Goal: Information Seeking & Learning: Learn about a topic

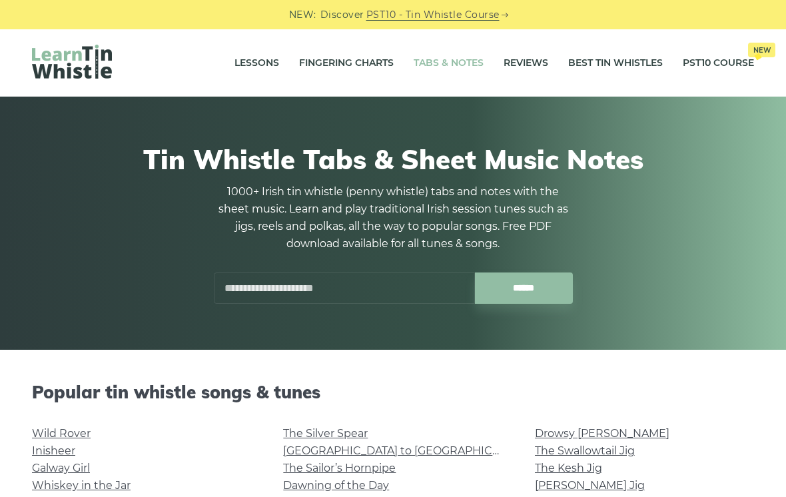
click at [443, 302] on input "text" at bounding box center [344, 287] width 261 height 31
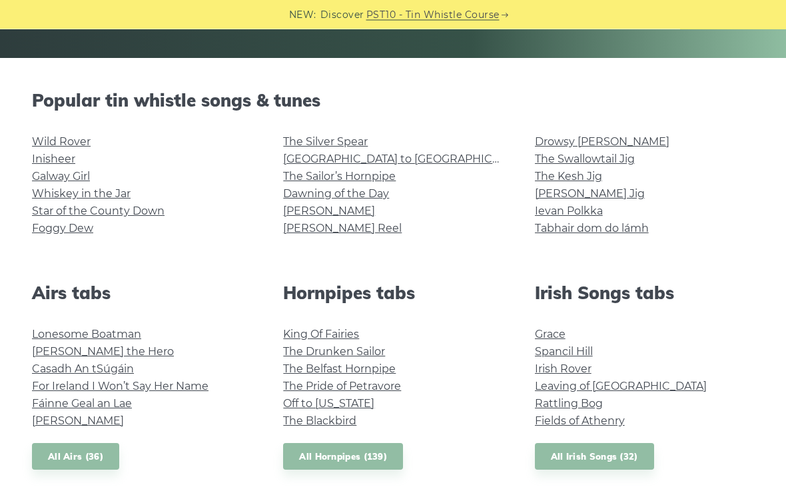
scroll to position [292, 0]
click at [378, 173] on link "The Sailor’s Hornpipe" at bounding box center [339, 176] width 113 height 13
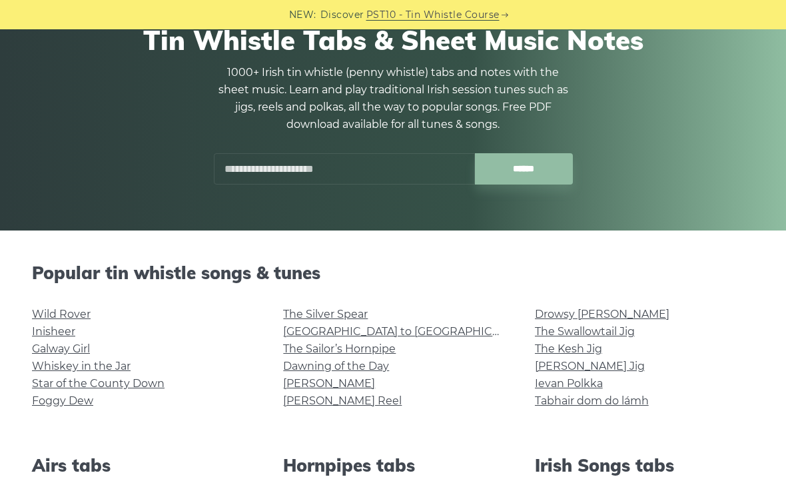
scroll to position [119, 0]
click at [595, 308] on link "Drowsy [PERSON_NAME]" at bounding box center [602, 314] width 135 height 13
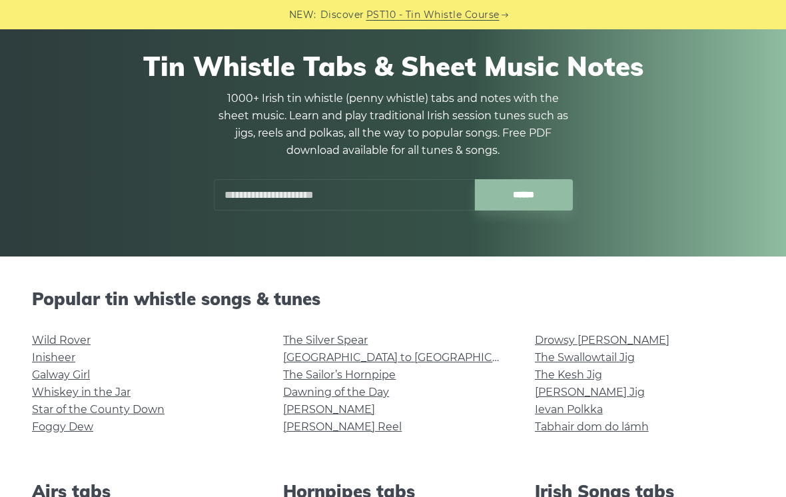
scroll to position [0, 0]
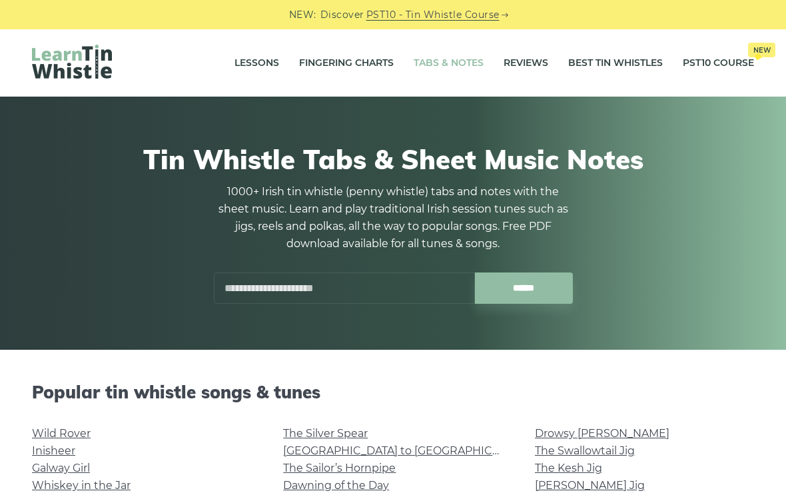
click at [258, 63] on link "Lessons" at bounding box center [256, 63] width 45 height 33
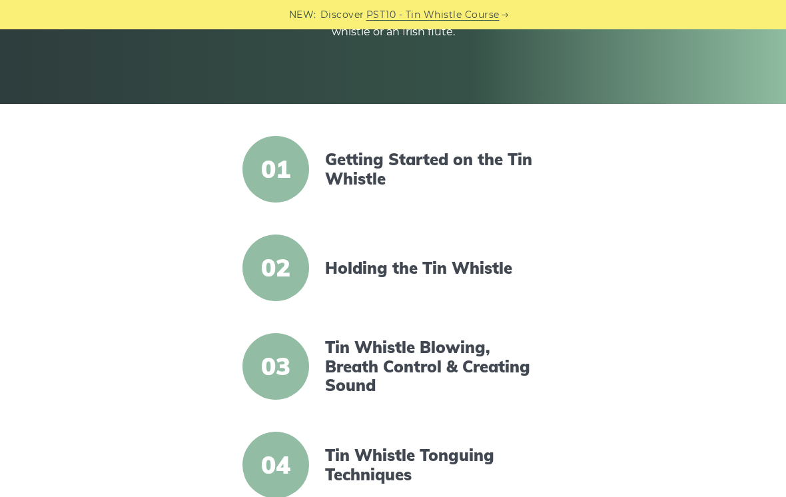
scroll to position [245, 0]
click at [266, 273] on span "02" at bounding box center [275, 268] width 67 height 67
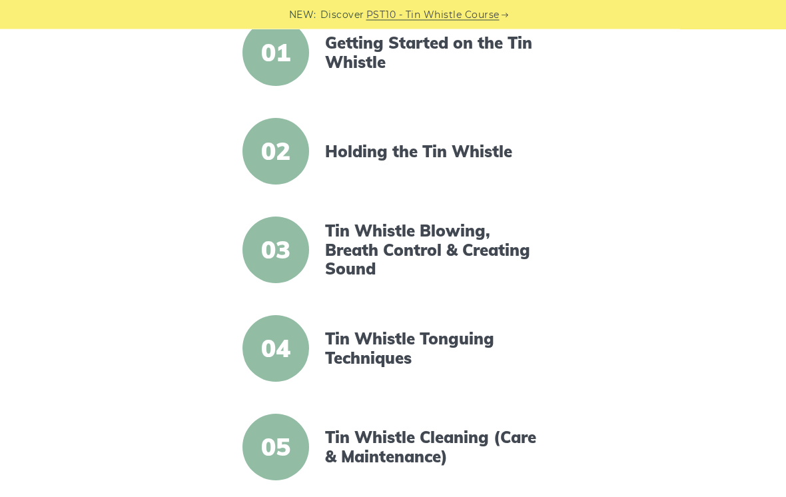
scroll to position [364, 0]
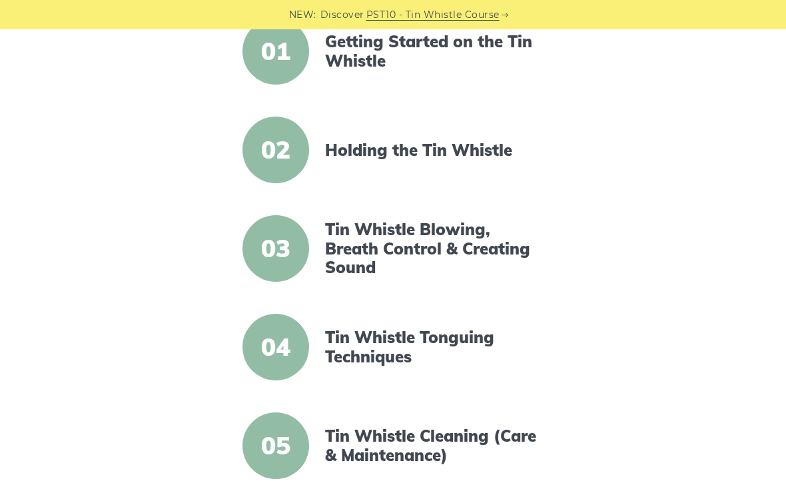
click at [461, 254] on link "Tin Whistle Blowing, Breath Control & Creating Sound" at bounding box center [434, 248] width 219 height 57
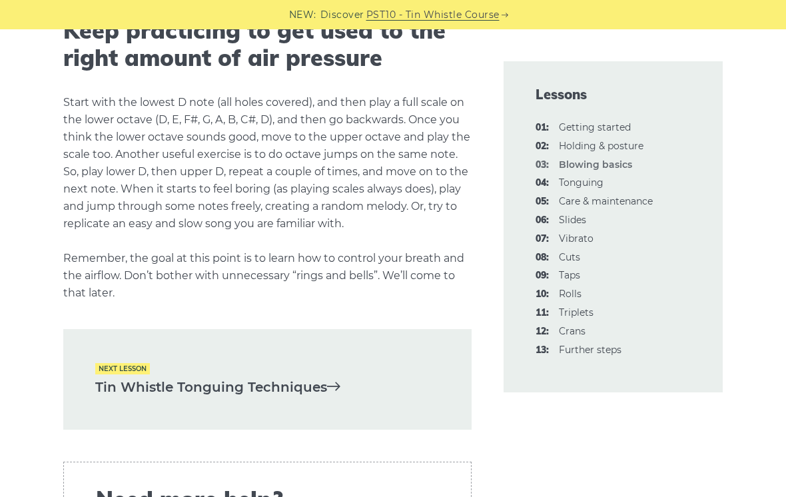
scroll to position [2632, 0]
